Goal: Task Accomplishment & Management: Use online tool/utility

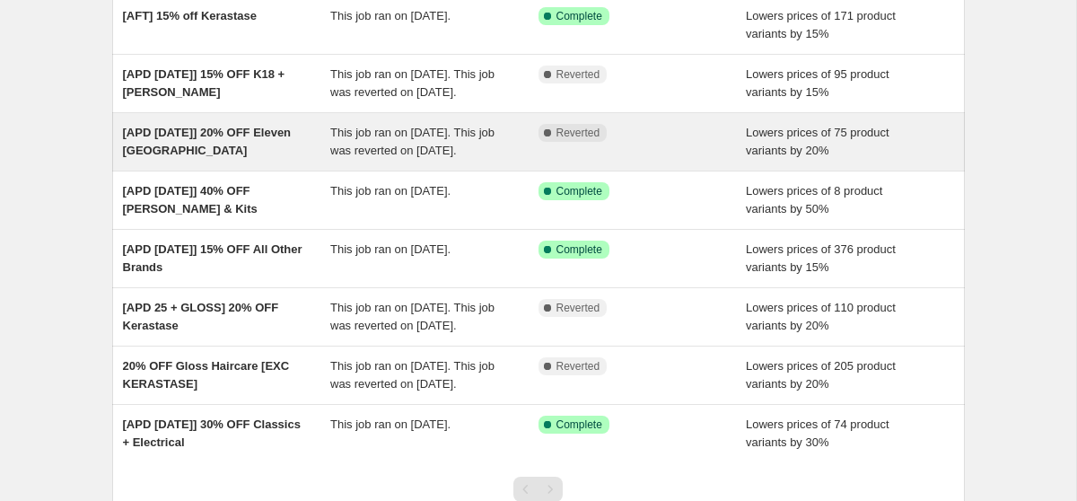
scroll to position [189, 0]
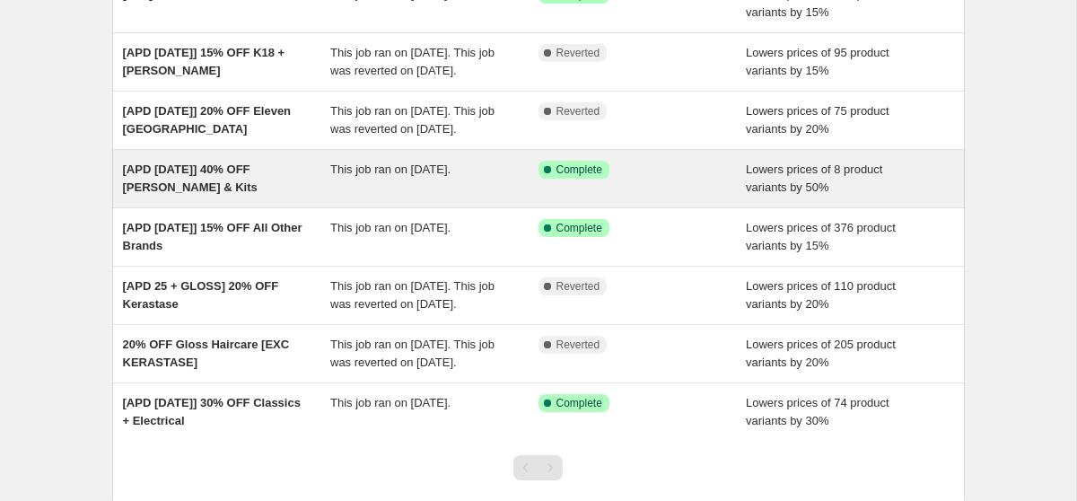
click at [277, 197] on div "[APD [DATE]] 40% OFF [PERSON_NAME] & Kits" at bounding box center [227, 179] width 208 height 36
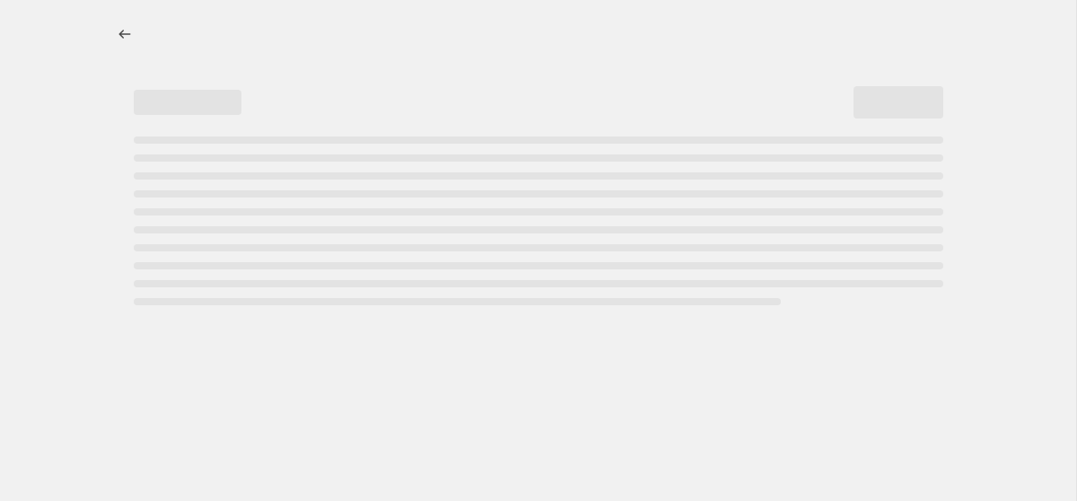
select select "percentage"
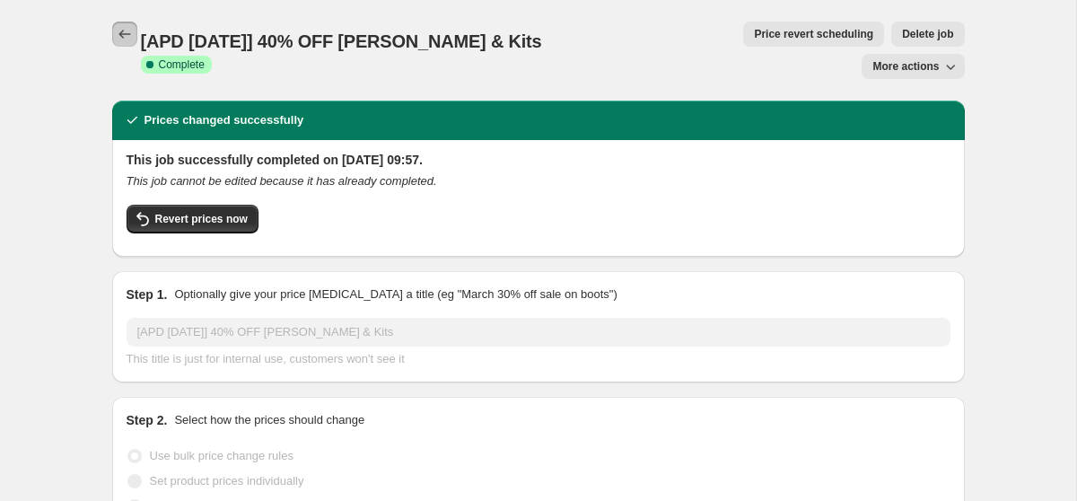
click at [118, 31] on icon "Price change jobs" at bounding box center [125, 34] width 18 height 18
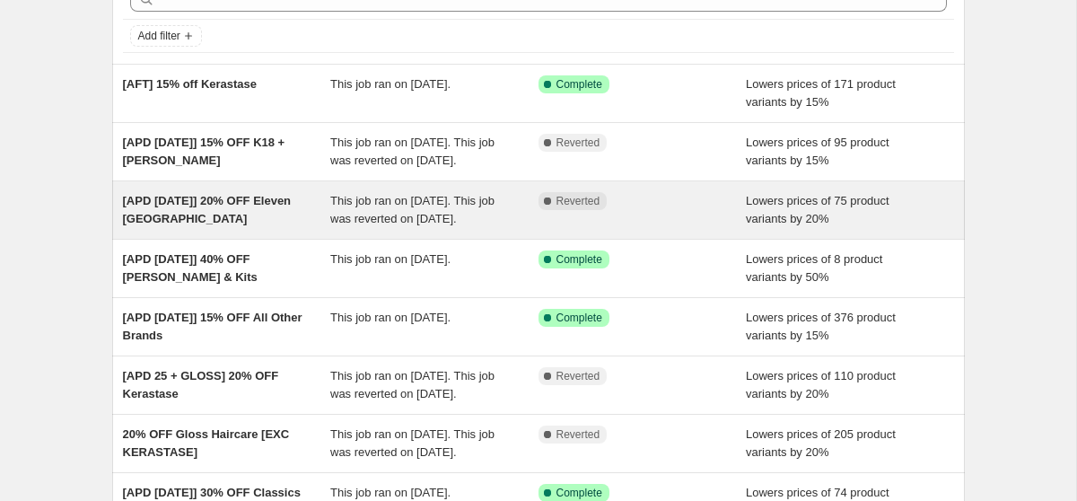
scroll to position [226, 0]
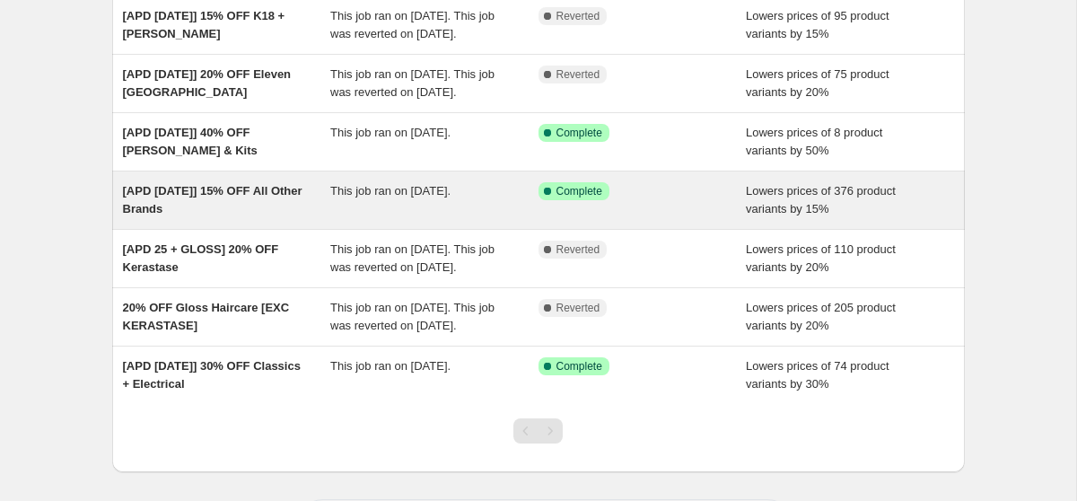
click at [270, 218] on div "[APD [DATE]] 15% OFF All Other Brands" at bounding box center [227, 200] width 208 height 36
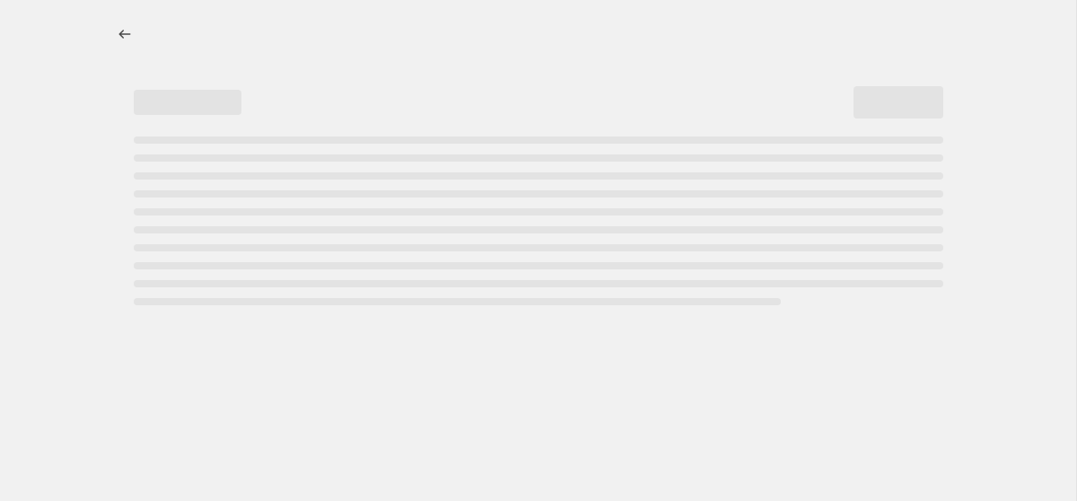
select select "percentage"
select select "vendor"
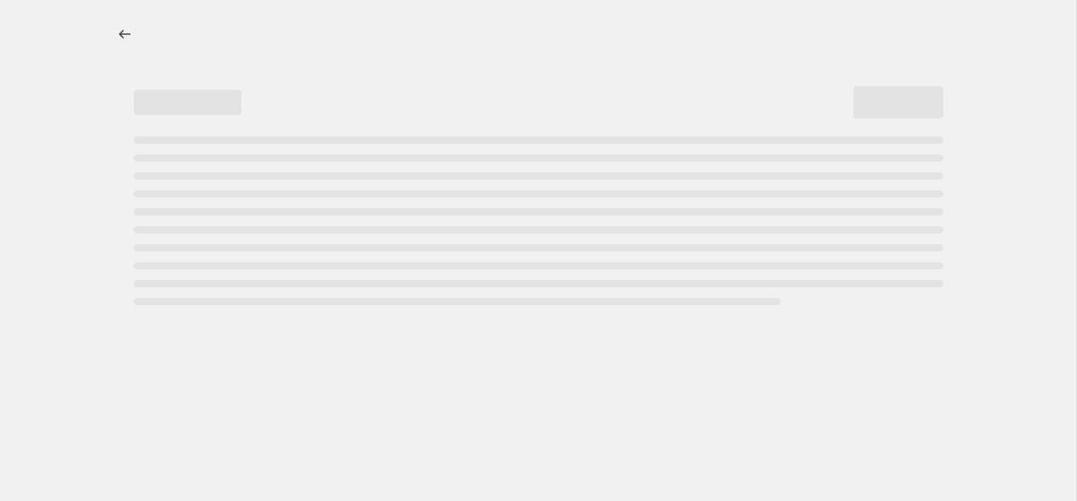
select select "vendor"
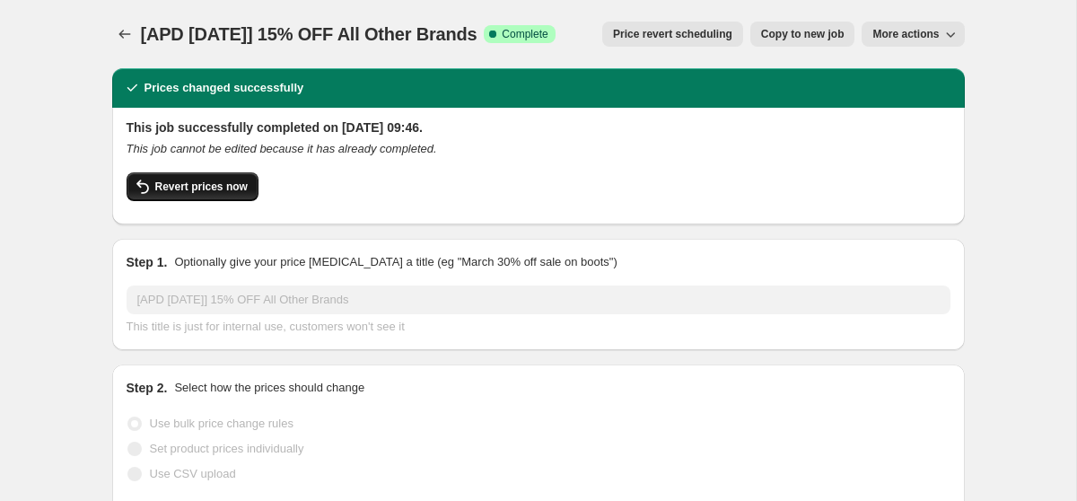
click at [229, 185] on span "Revert prices now" at bounding box center [201, 186] width 92 height 14
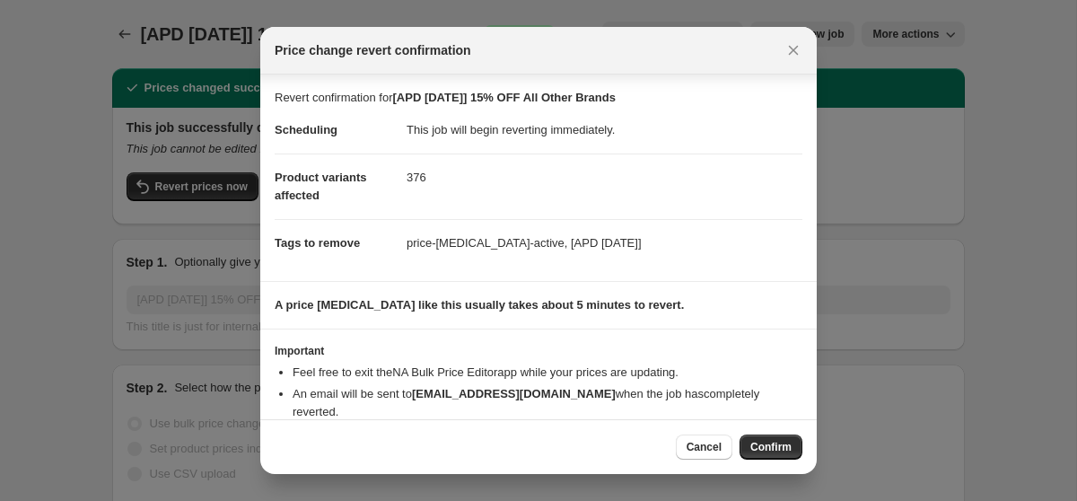
scroll to position [45, 0]
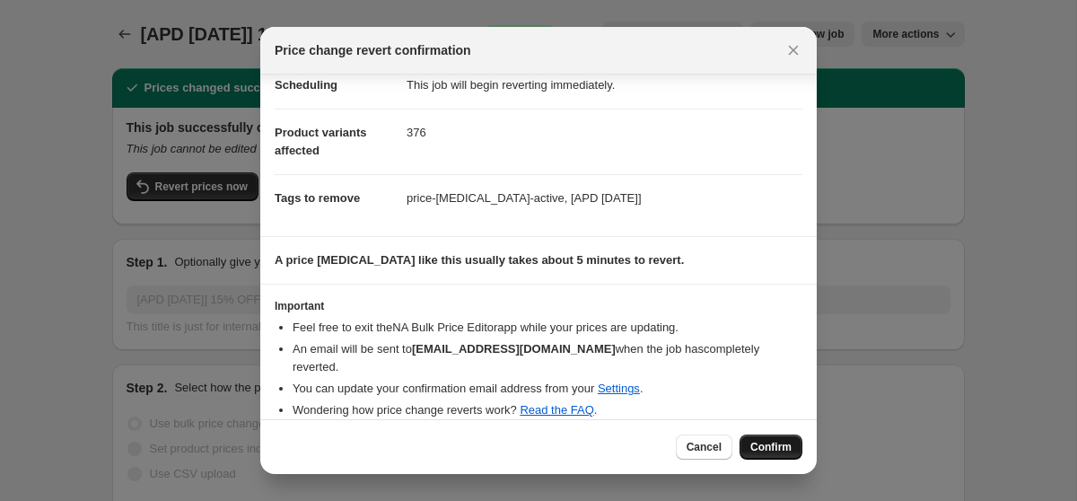
click at [767, 448] on span "Confirm" at bounding box center [770, 447] width 41 height 14
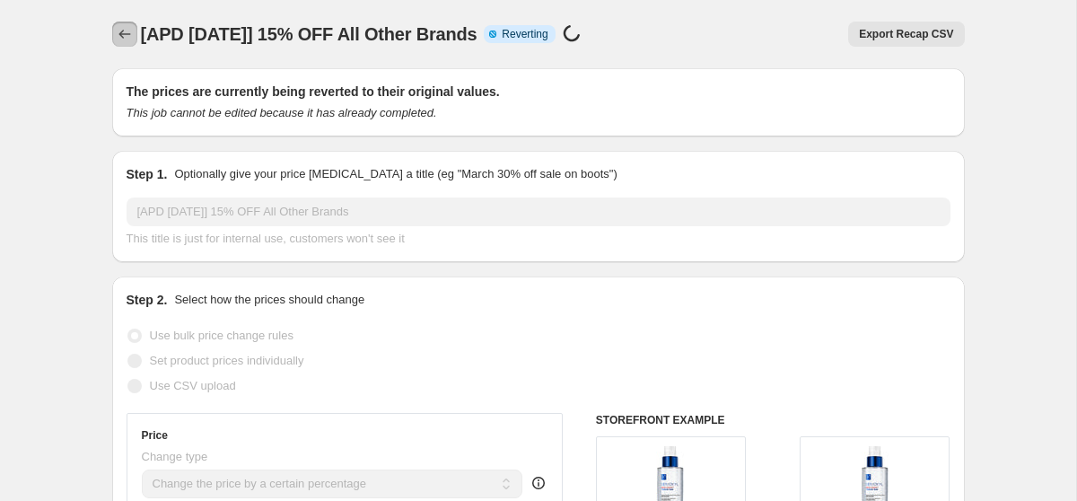
click at [117, 45] on button "Price change jobs" at bounding box center [124, 34] width 25 height 25
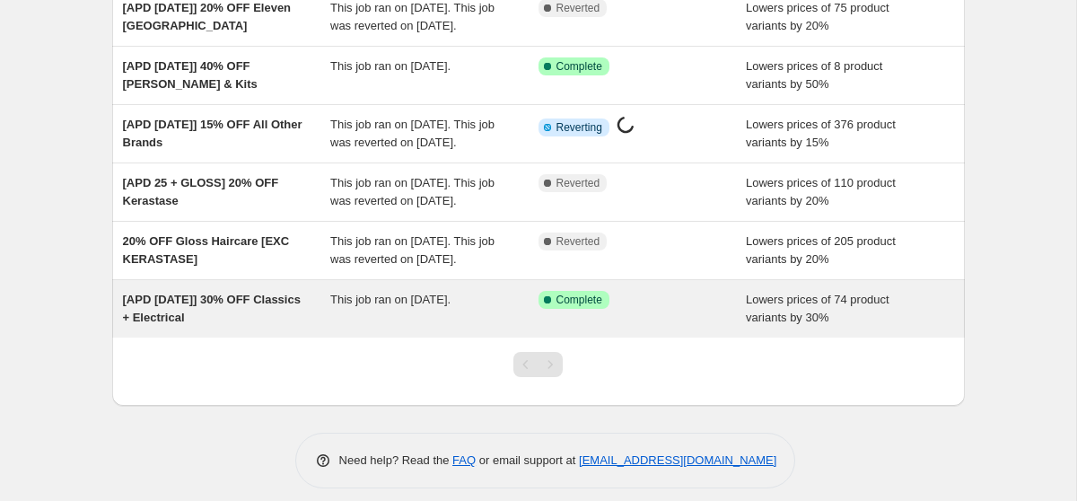
scroll to position [280, 0]
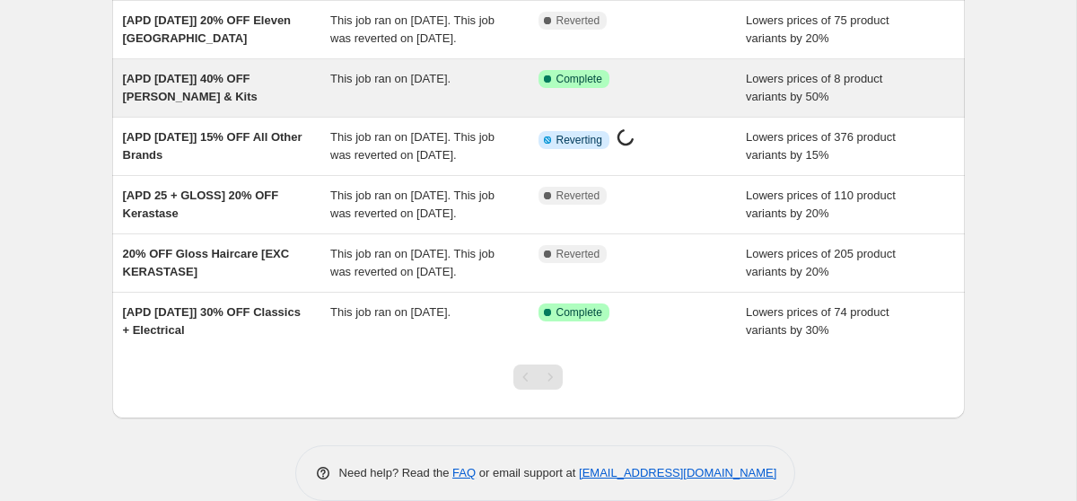
click at [310, 106] on div "[APD [DATE]] 40% OFF [PERSON_NAME] & Kits" at bounding box center [227, 88] width 208 height 36
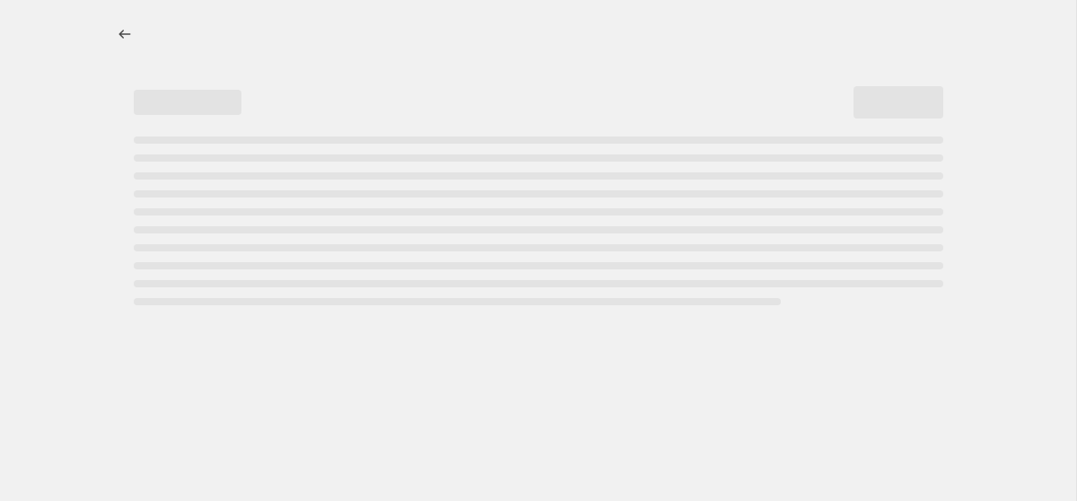
select select "percentage"
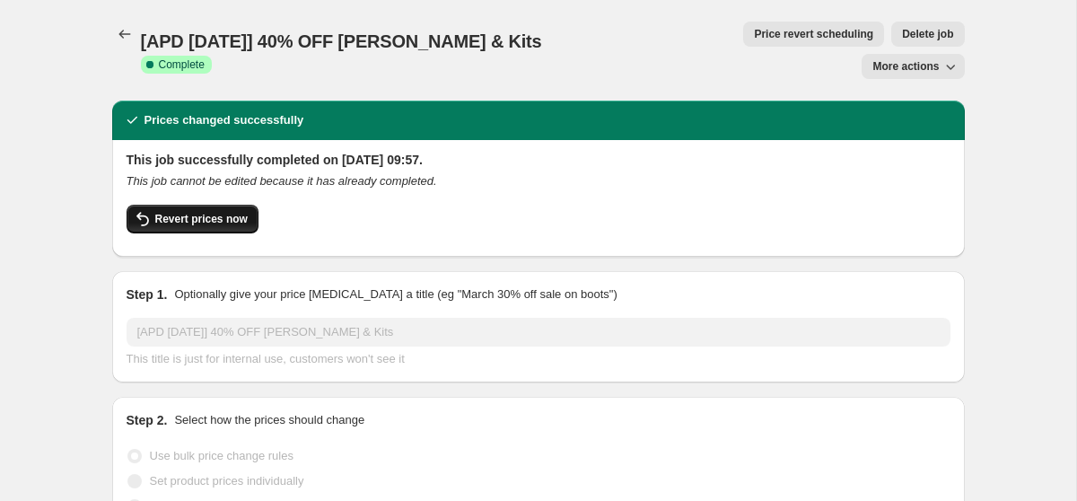
click at [200, 212] on span "Revert prices now" at bounding box center [201, 219] width 92 height 14
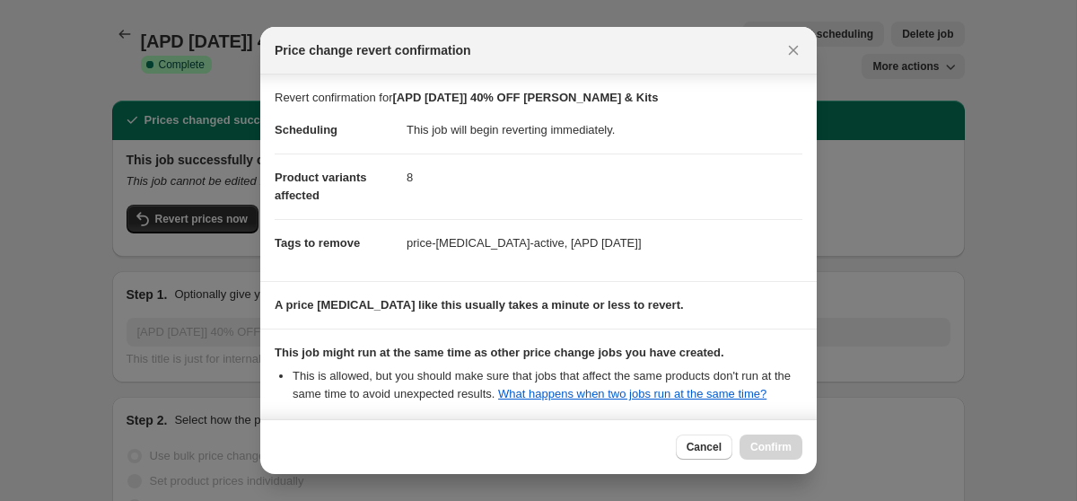
scroll to position [229, 0]
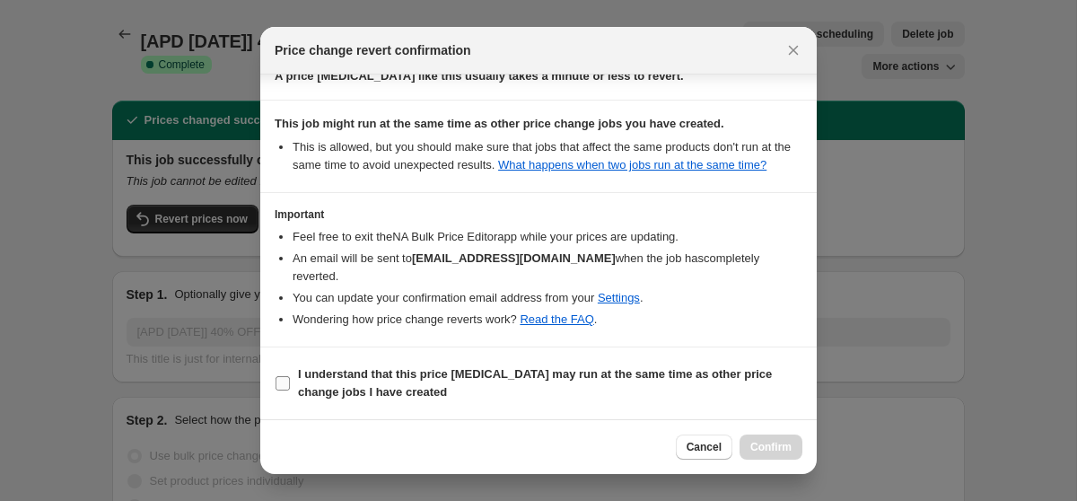
click at [385, 373] on b "I understand that this price [MEDICAL_DATA] may run at the same time as other p…" at bounding box center [535, 382] width 474 height 31
click at [290, 376] on input "I understand that this price [MEDICAL_DATA] may run at the same time as other p…" at bounding box center [282, 383] width 14 height 14
checkbox input "true"
click at [781, 443] on span "Confirm" at bounding box center [770, 447] width 41 height 14
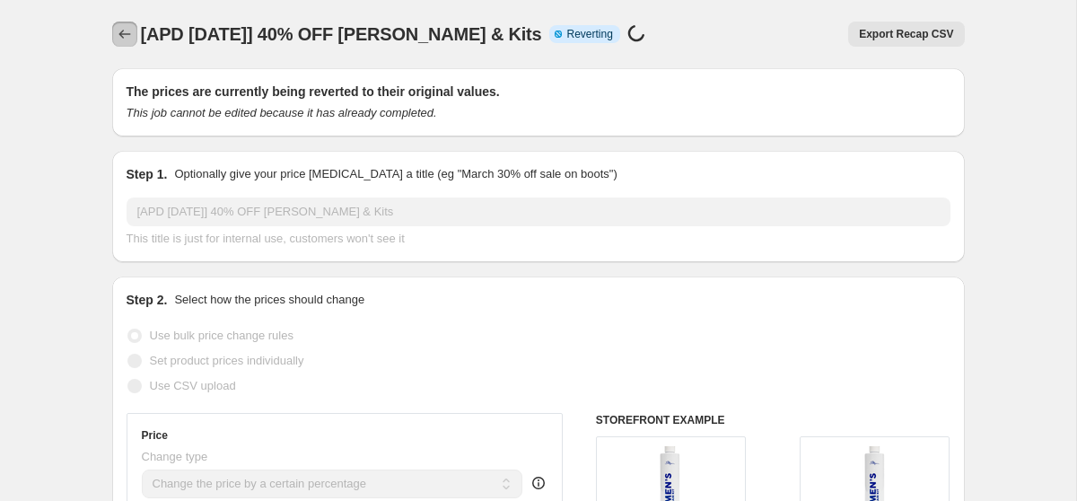
click at [112, 30] on button "Price change jobs" at bounding box center [124, 34] width 25 height 25
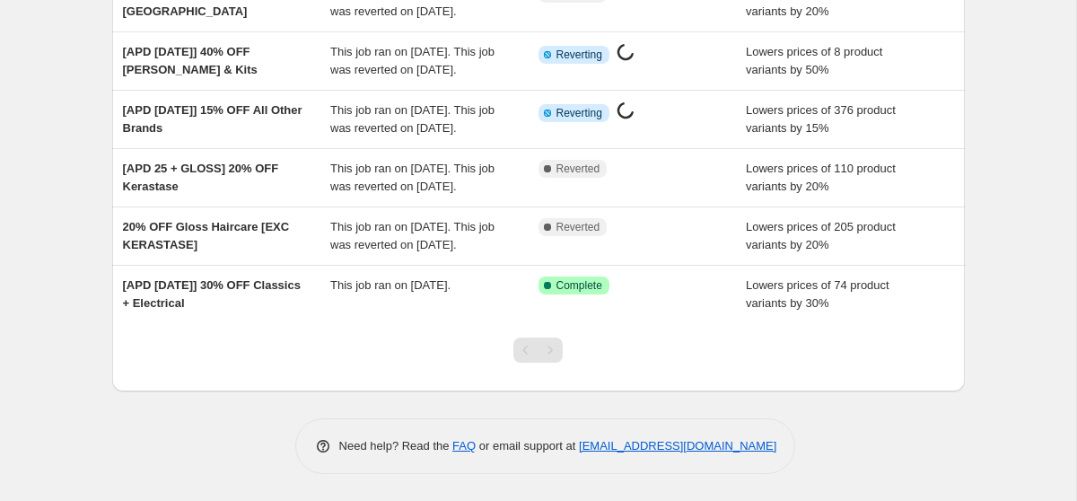
scroll to position [317, 0]
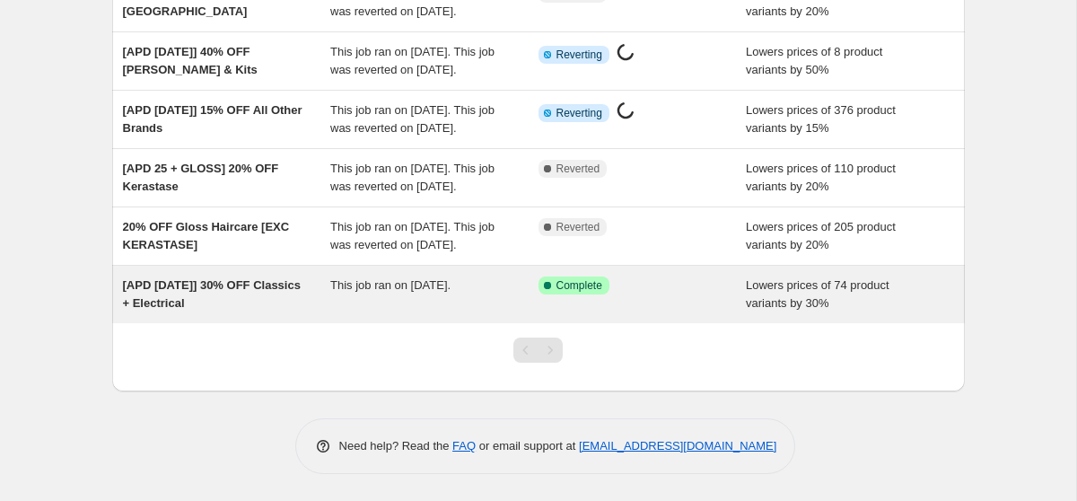
click at [320, 312] on div "[APD [DATE]] 30% OFF Classics + Electrical" at bounding box center [227, 294] width 208 height 36
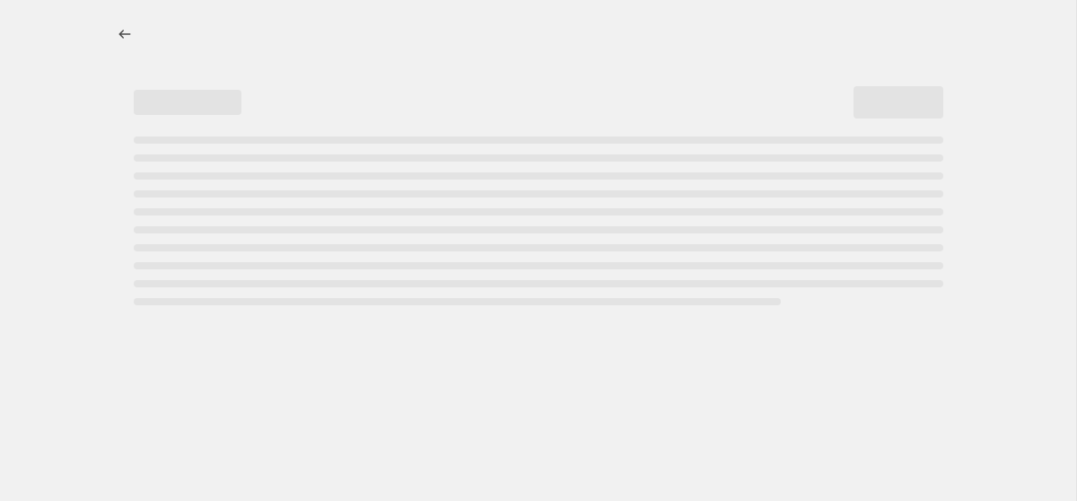
select select "percentage"
select select "collection"
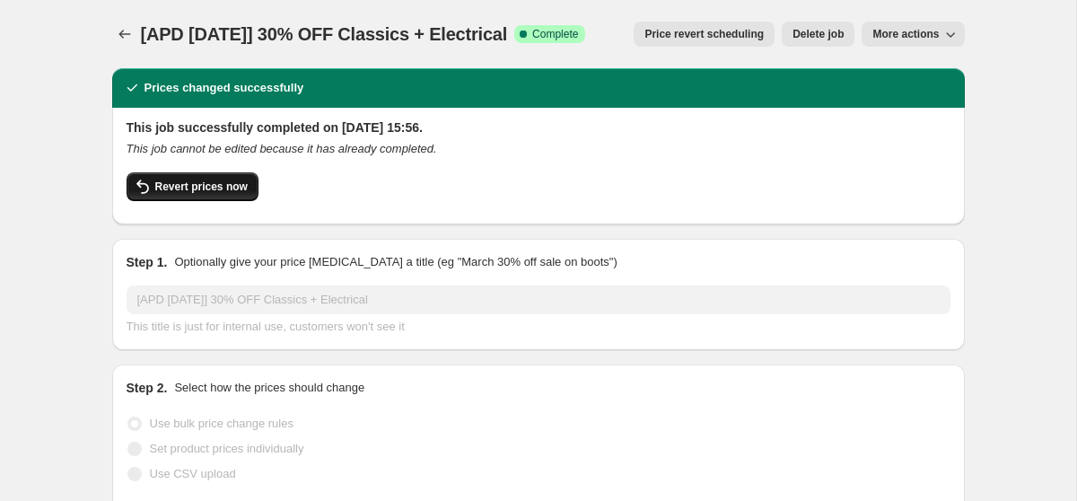
click at [181, 182] on span "Revert prices now" at bounding box center [201, 186] width 92 height 14
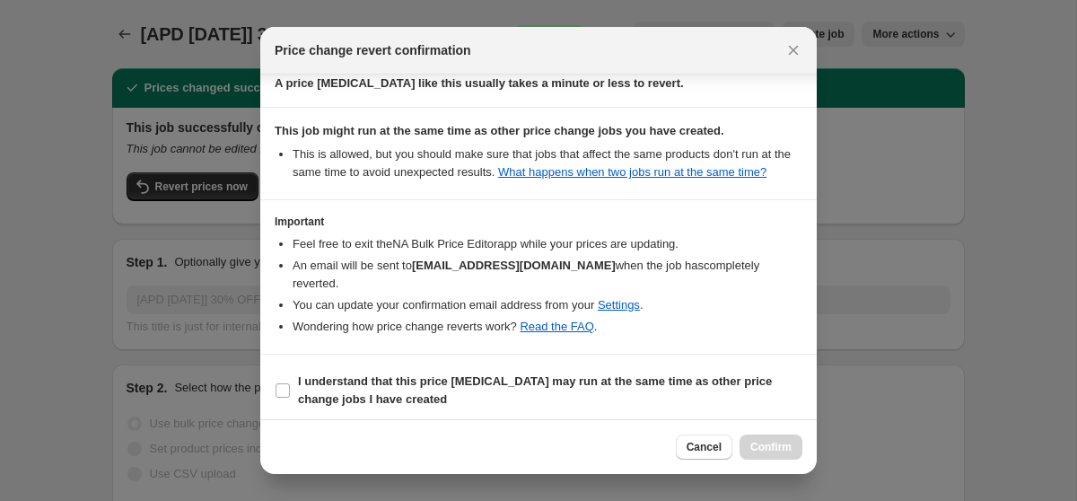
scroll to position [229, 0]
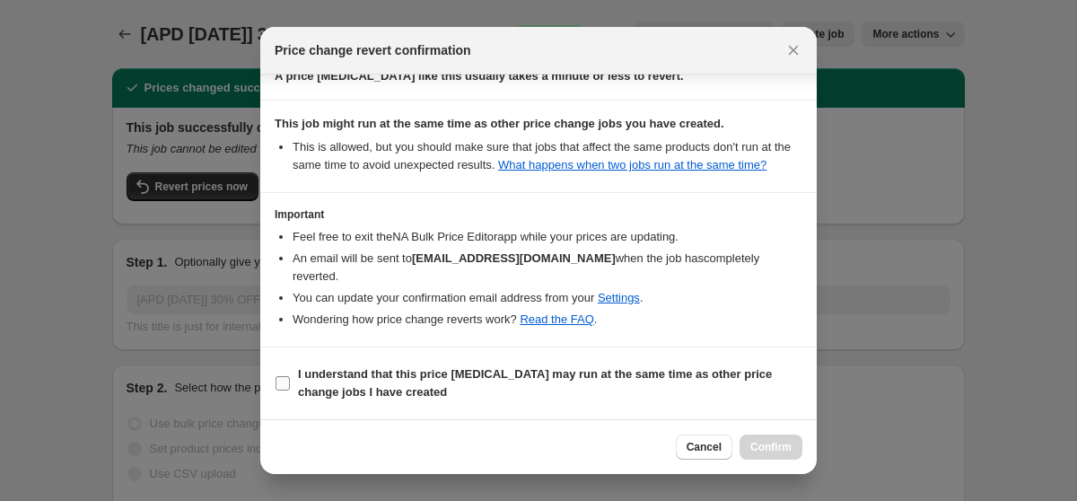
click at [326, 381] on span "I understand that this price [MEDICAL_DATA] may run at the same time as other p…" at bounding box center [550, 383] width 504 height 36
click at [290, 381] on input "I understand that this price [MEDICAL_DATA] may run at the same time as other p…" at bounding box center [282, 383] width 14 height 14
checkbox input "true"
click at [775, 444] on span "Confirm" at bounding box center [770, 447] width 41 height 14
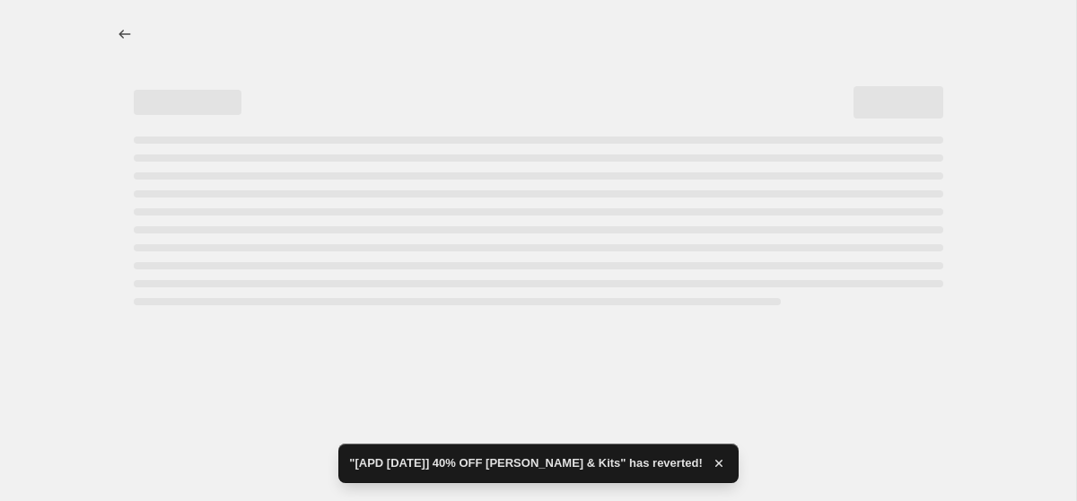
select select "percentage"
select select "collection"
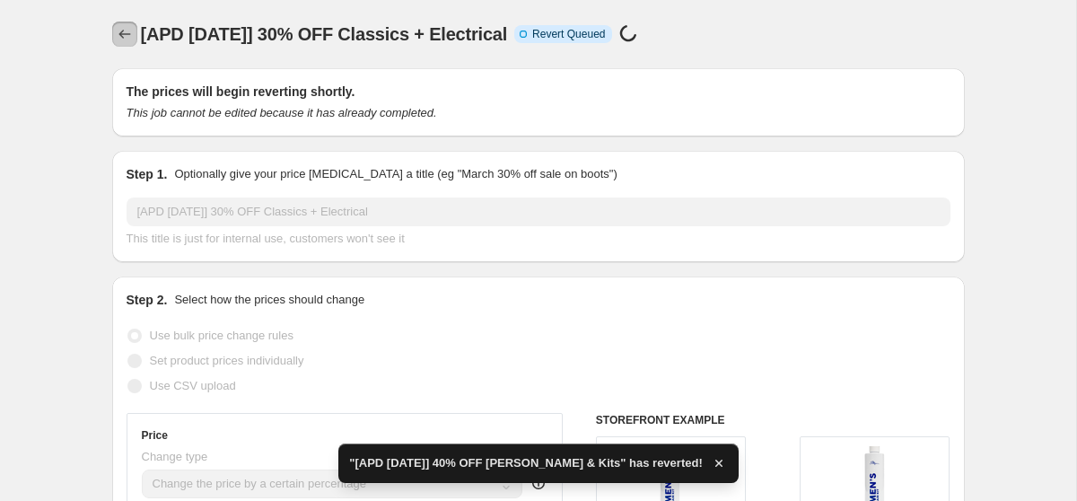
click at [126, 37] on icon "Price change jobs" at bounding box center [125, 34] width 18 height 18
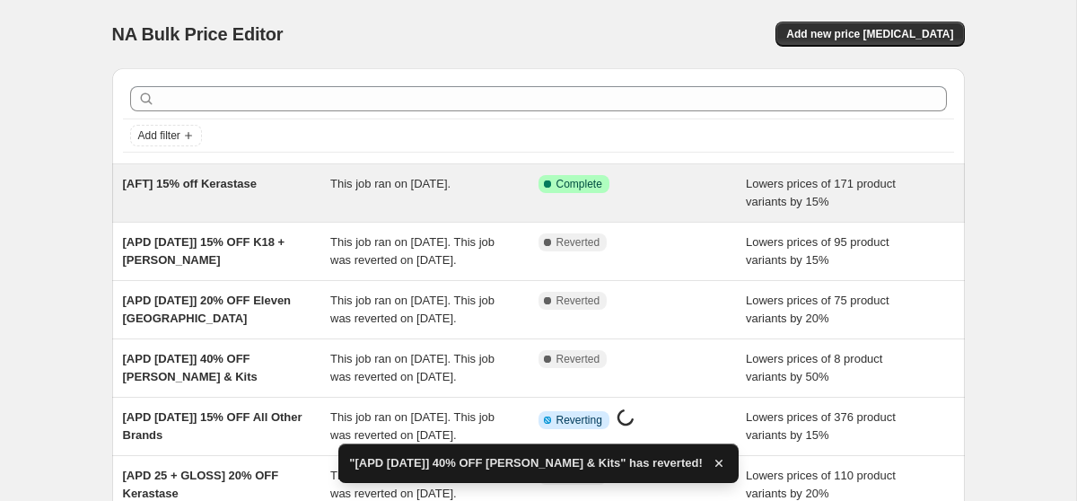
click at [296, 193] on div "[AFT] 15% off Kerastase" at bounding box center [227, 193] width 208 height 36
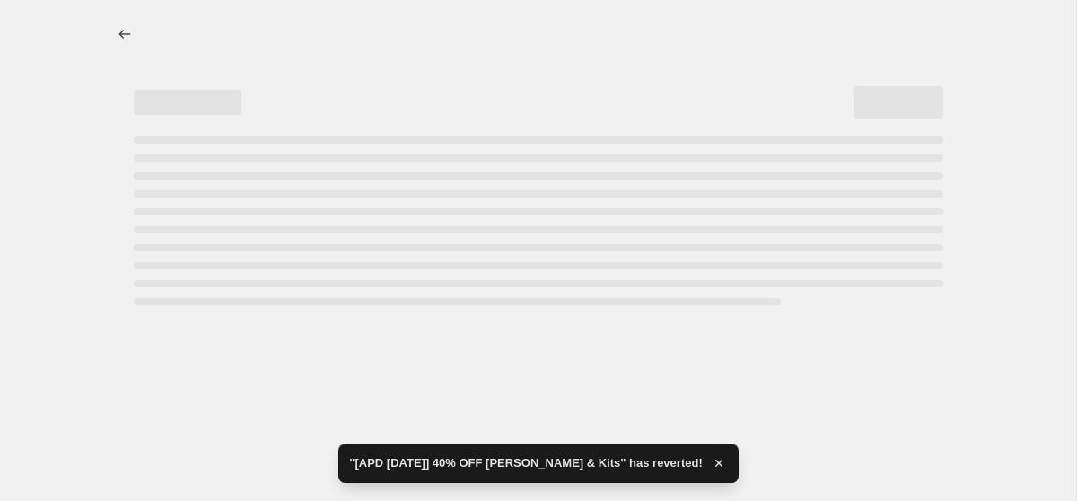
select select "percentage"
select select "vendor"
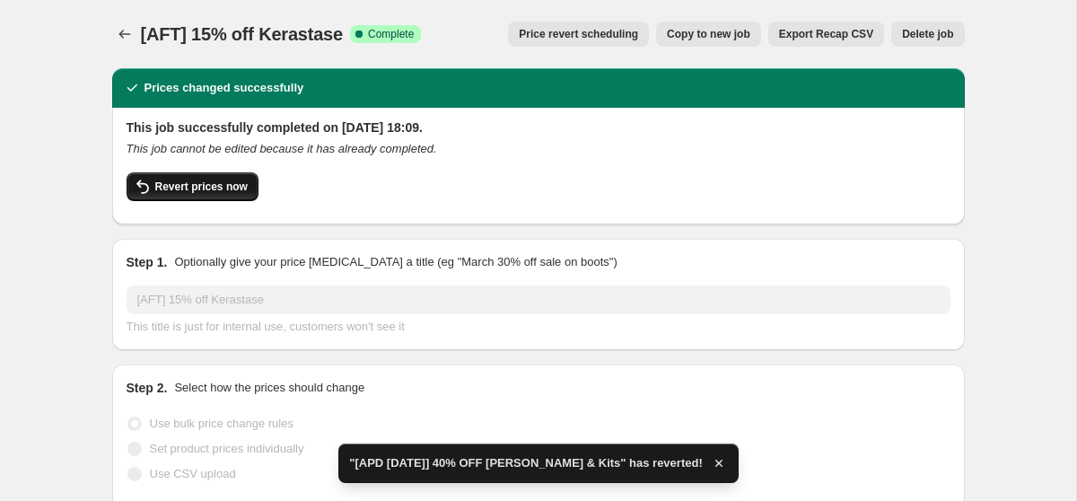
click at [151, 188] on icon "button" at bounding box center [143, 187] width 22 height 22
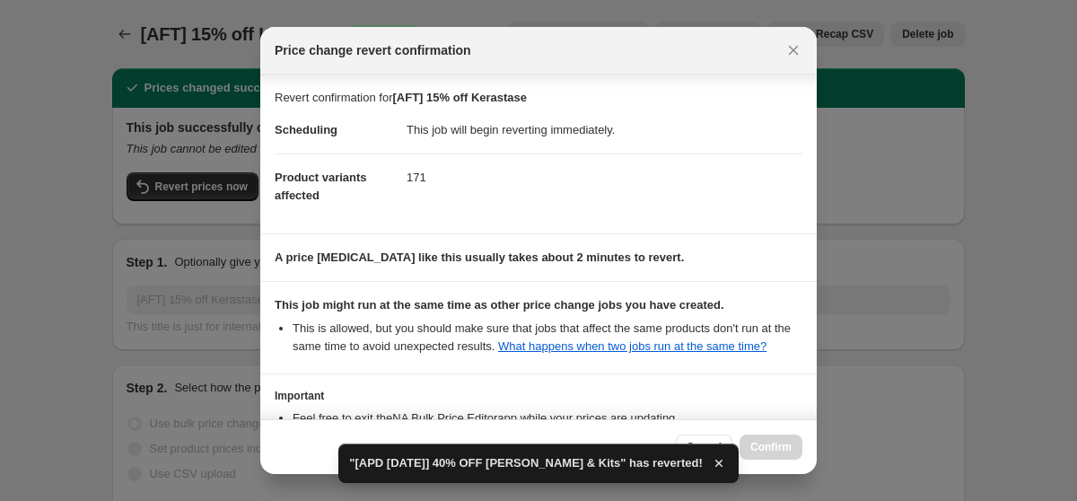
scroll to position [181, 0]
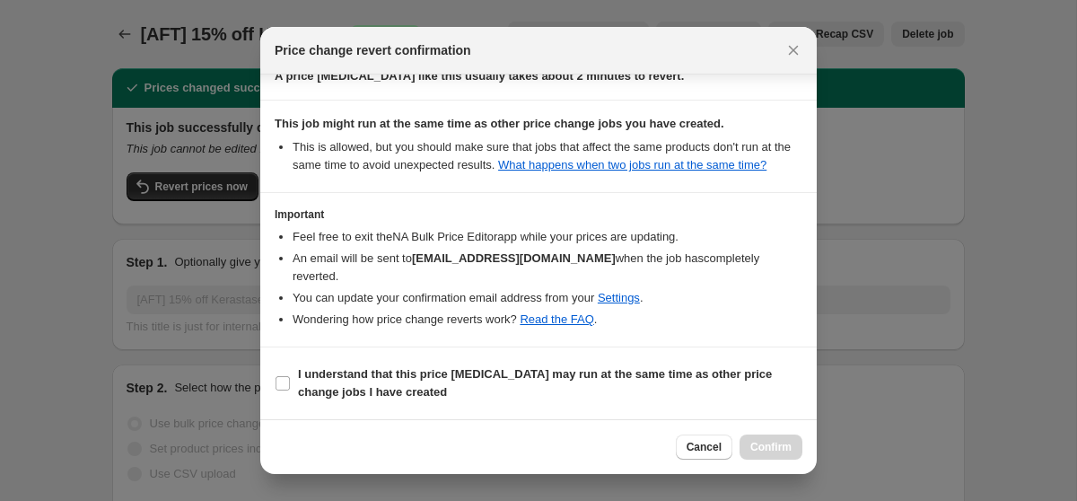
click at [309, 360] on section "I understand that this price [MEDICAL_DATA] may run at the same time as other p…" at bounding box center [538, 383] width 556 height 72
click at [309, 388] on b "I understand that this price [MEDICAL_DATA] may run at the same time as other p…" at bounding box center [535, 382] width 474 height 31
click at [290, 388] on input "I understand that this price [MEDICAL_DATA] may run at the same time as other p…" at bounding box center [282, 383] width 14 height 14
checkbox input "true"
click at [798, 442] on button "Confirm" at bounding box center [770, 446] width 63 height 25
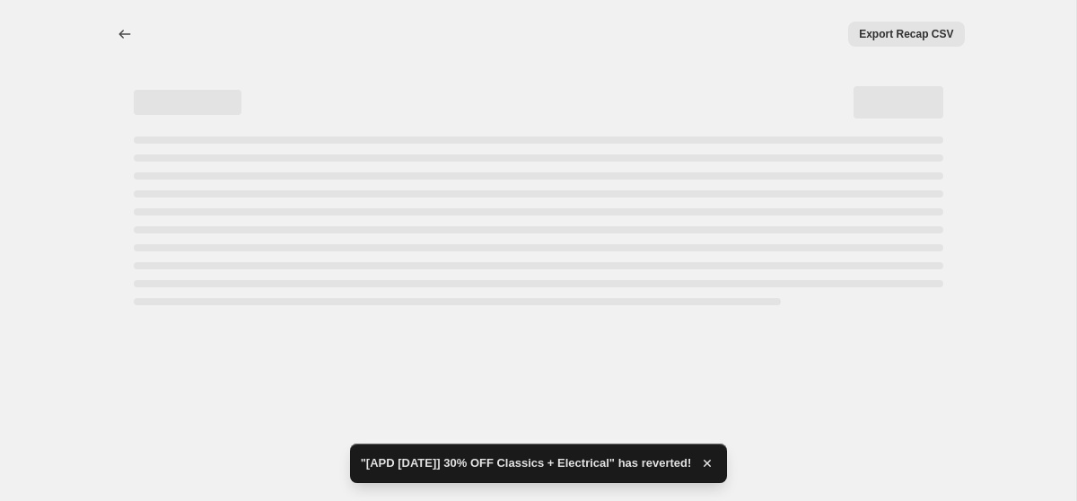
select select "percentage"
select select "vendor"
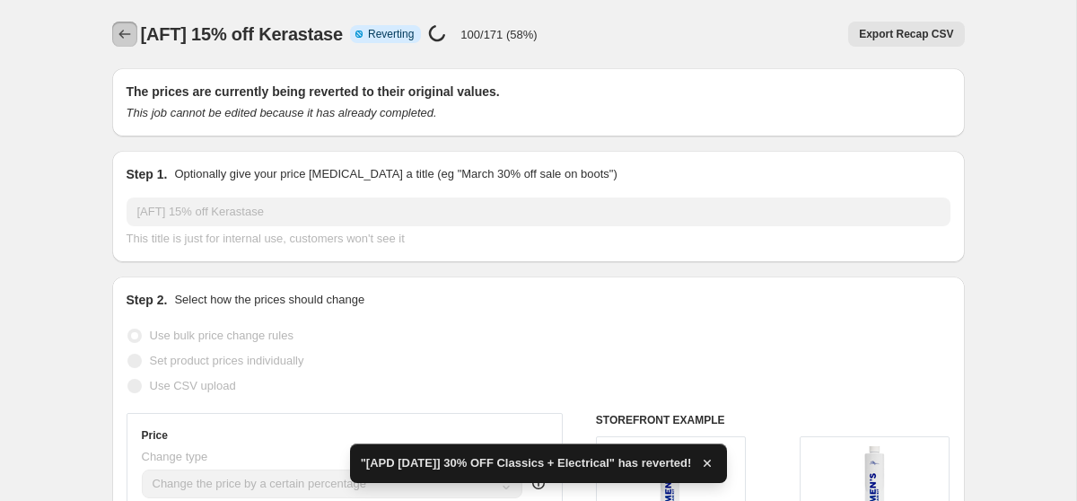
click at [117, 35] on icon "Price change jobs" at bounding box center [125, 34] width 18 height 18
